Goal: Information Seeking & Learning: Learn about a topic

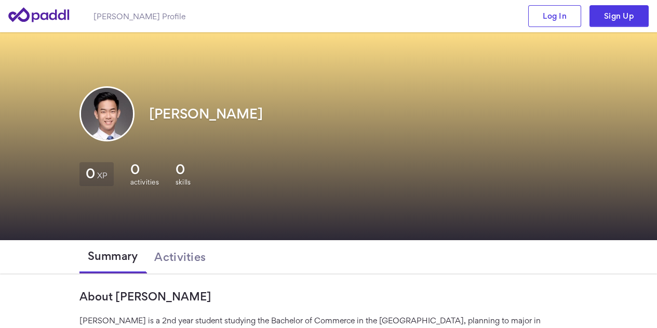
scroll to position [205, 0]
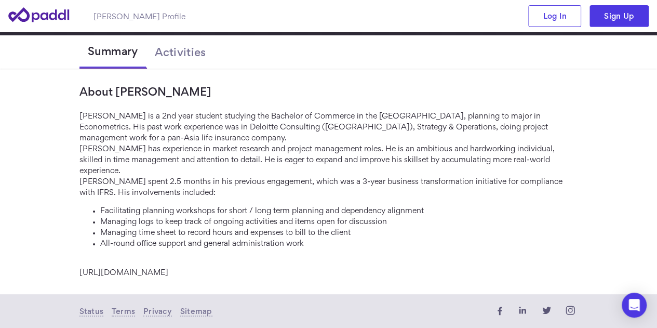
click at [332, 139] on div "[PERSON_NAME] is a 2nd year student studying the Bachelor of Commerce in the [G…" at bounding box center [329, 193] width 499 height 167
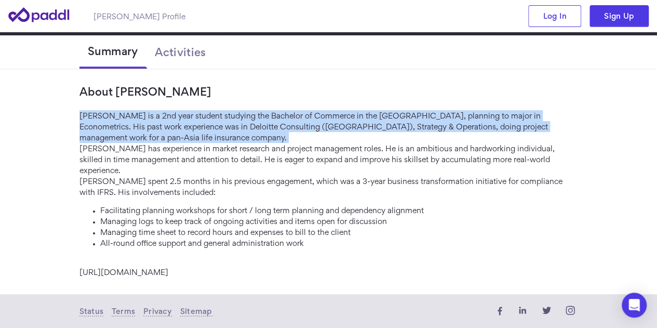
click at [332, 139] on div "[PERSON_NAME] is a 2nd year student studying the Bachelor of Commerce in the [G…" at bounding box center [329, 193] width 499 height 167
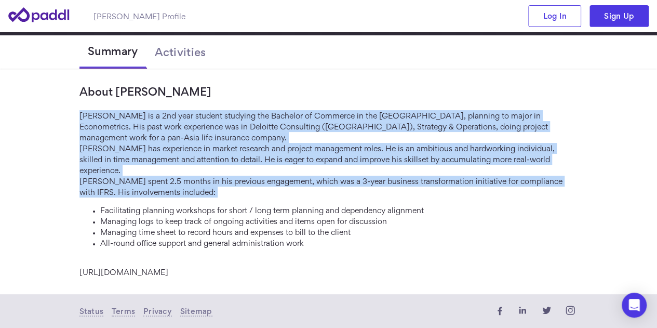
drag, startPoint x: 332, startPoint y: 139, endPoint x: 328, endPoint y: 175, distance: 36.0
click at [328, 175] on div "[PERSON_NAME] is a 2nd year student studying the Bachelor of Commerce in the [G…" at bounding box center [329, 193] width 499 height 167
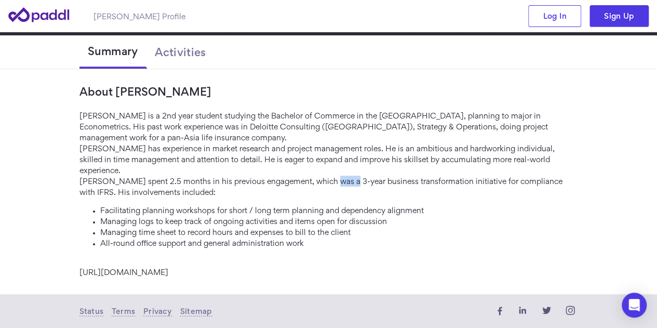
click at [328, 175] on div "[PERSON_NAME] is a 2nd year student studying the Bachelor of Commerce in the [G…" at bounding box center [329, 193] width 499 height 167
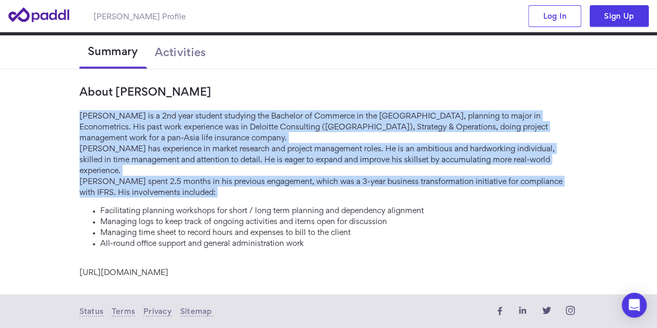
drag, startPoint x: 328, startPoint y: 175, endPoint x: 345, endPoint y: 117, distance: 60.0
click at [345, 117] on div "[PERSON_NAME] is a 2nd year student studying the Bachelor of Commerce in the [G…" at bounding box center [329, 193] width 499 height 167
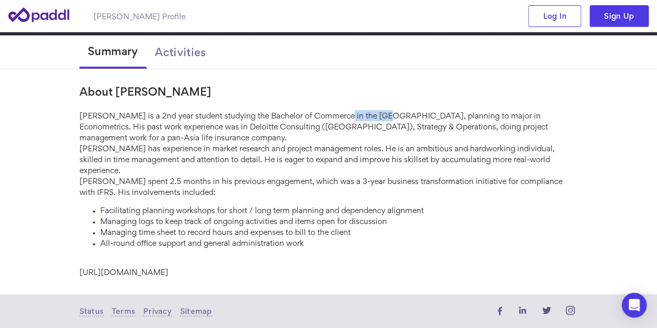
click at [345, 117] on div "[PERSON_NAME] is a 2nd year student studying the Bachelor of Commerce in the [G…" at bounding box center [329, 193] width 499 height 167
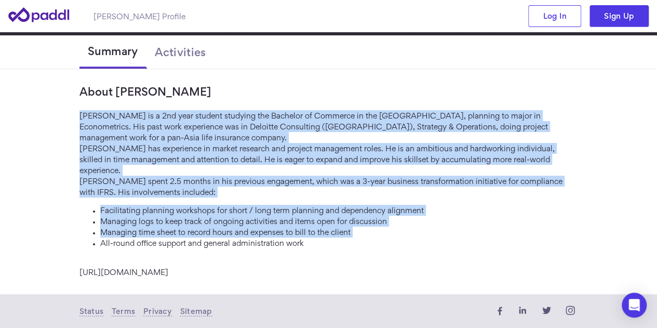
drag, startPoint x: 345, startPoint y: 117, endPoint x: 327, endPoint y: 226, distance: 110.6
click at [327, 226] on div "[PERSON_NAME] is a 2nd year student studying the Bachelor of Commerce in the [G…" at bounding box center [329, 193] width 499 height 167
